Goal: Transaction & Acquisition: Purchase product/service

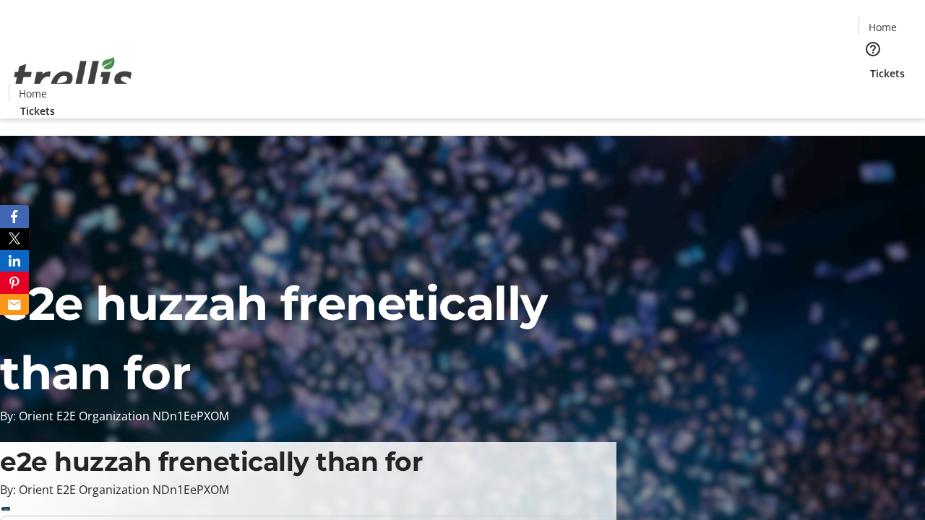
click at [870, 66] on span "Tickets" at bounding box center [887, 73] width 35 height 15
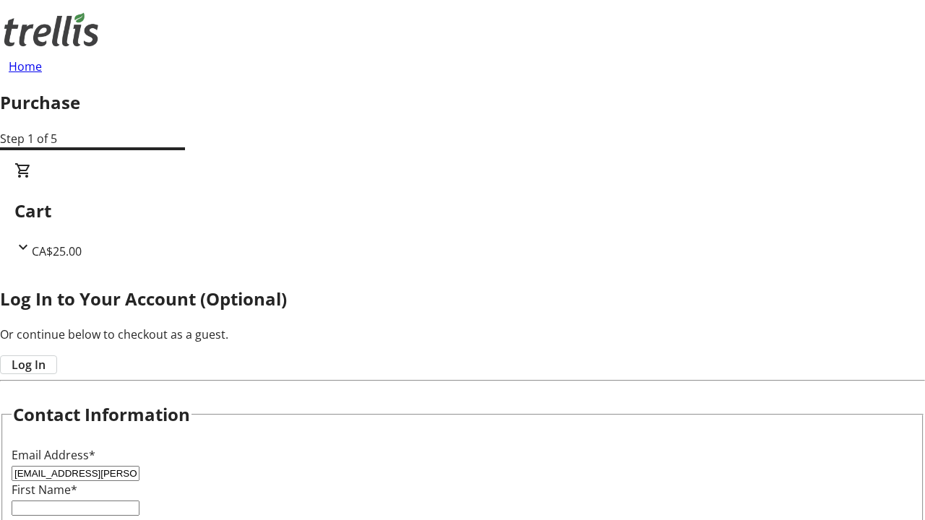
type input "[EMAIL_ADDRESS][PERSON_NAME][DOMAIN_NAME]"
type input "[PERSON_NAME]"
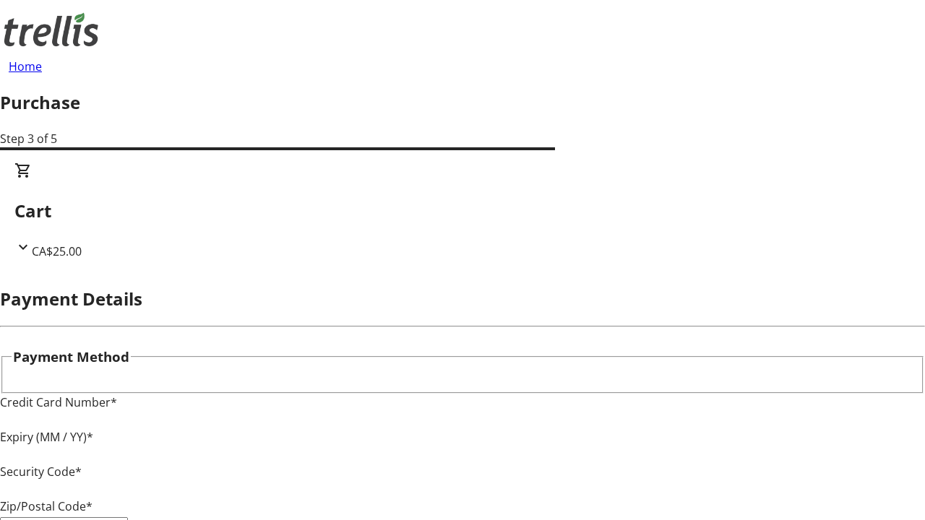
type input "V1Y 0C2"
